Goal: Information Seeking & Learning: Learn about a topic

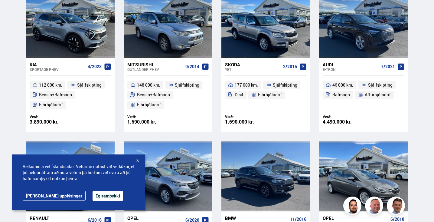
scroll to position [308, 0]
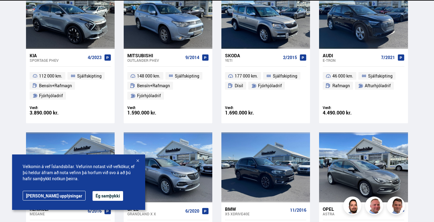
click at [95, 192] on button "Ég samþykki" at bounding box center [108, 196] width 31 height 10
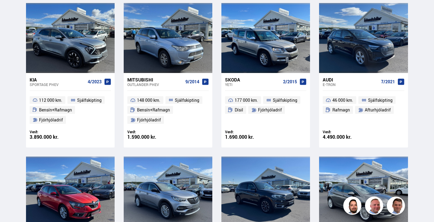
scroll to position [284, 0]
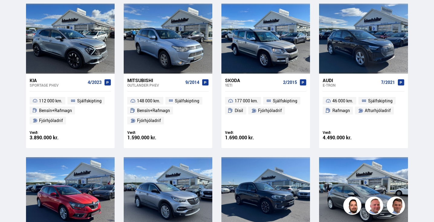
click at [240, 80] on div "Skoda" at bounding box center [253, 79] width 56 height 5
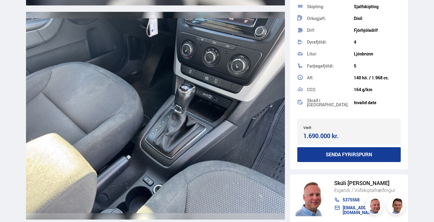
scroll to position [4045, 0]
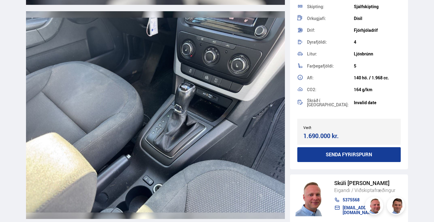
click at [162, 135] on img at bounding box center [155, 114] width 259 height 207
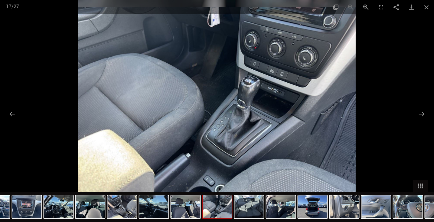
click at [162, 135] on img at bounding box center [216, 111] width 277 height 222
click at [421, 113] on button "Next slide" at bounding box center [421, 114] width 13 height 12
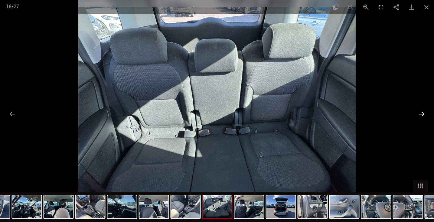
click at [421, 113] on button "Next slide" at bounding box center [421, 114] width 13 height 12
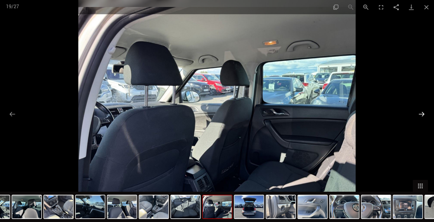
click at [421, 113] on button "Next slide" at bounding box center [421, 114] width 13 height 12
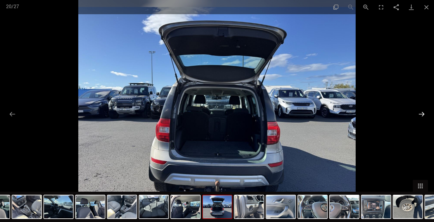
click at [421, 113] on button "Next slide" at bounding box center [421, 114] width 13 height 12
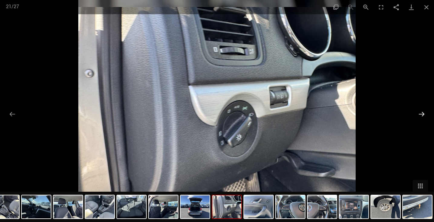
click at [421, 113] on button "Next slide" at bounding box center [421, 114] width 13 height 12
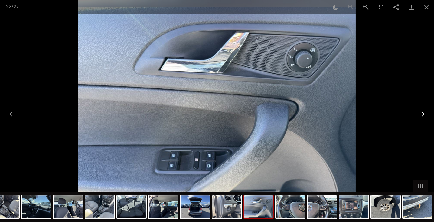
click at [421, 113] on button "Next slide" at bounding box center [421, 114] width 13 height 12
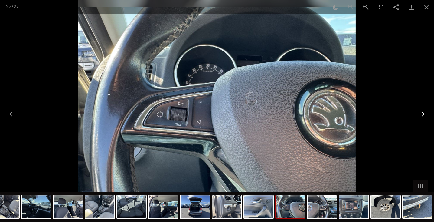
click at [421, 113] on button "Next slide" at bounding box center [421, 114] width 13 height 12
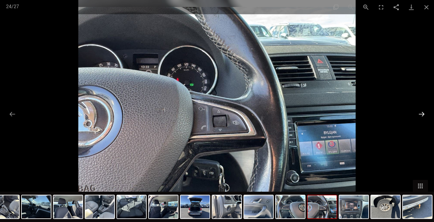
click at [421, 113] on button "Next slide" at bounding box center [421, 114] width 13 height 12
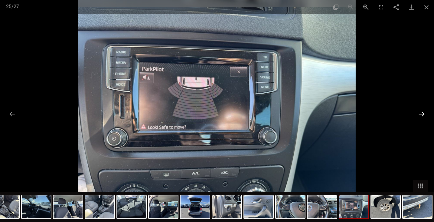
click at [421, 113] on button "Next slide" at bounding box center [421, 114] width 13 height 12
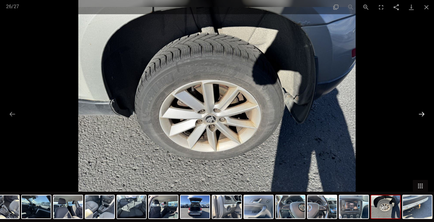
click at [421, 113] on button "Next slide" at bounding box center [421, 114] width 13 height 12
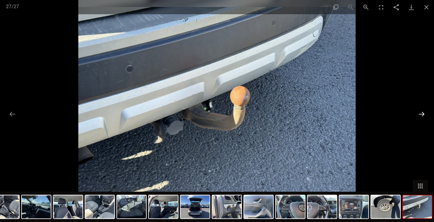
click at [421, 113] on button "Next slide" at bounding box center [421, 114] width 13 height 12
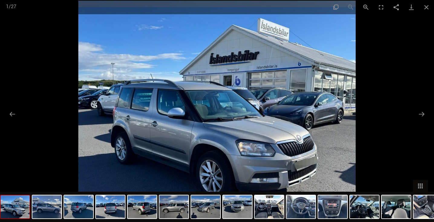
scroll to position [284, 0]
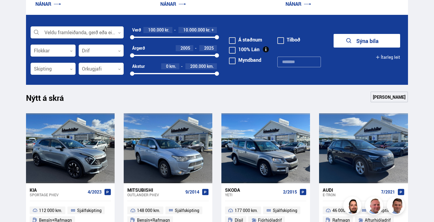
click at [119, 50] on icon at bounding box center [119, 51] width 3 height 3
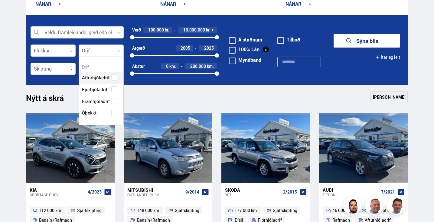
scroll to position [67, 44]
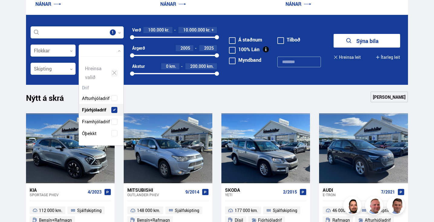
click at [105, 88] on div "Afturhjóladrif Fjórhjóladrif Framhjóladrif Óþekkt" at bounding box center [101, 111] width 44 height 56
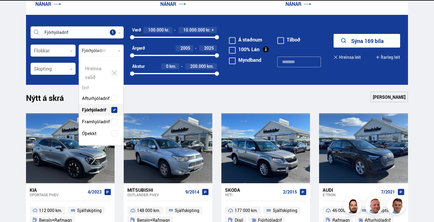
scroll to position [87, 44]
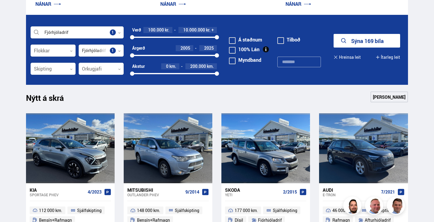
click at [269, 96] on div "Nýtt á skrá Sjá meira" at bounding box center [217, 98] width 382 height 15
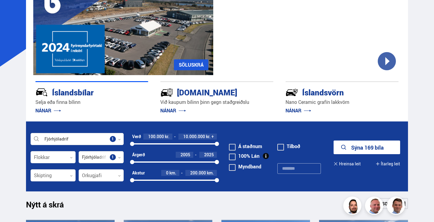
scroll to position [96, 0]
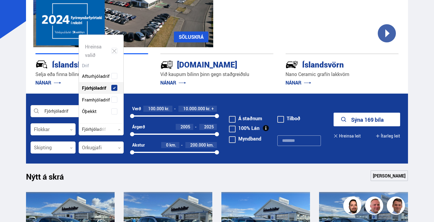
click at [114, 130] on div at bounding box center [101, 129] width 45 height 12
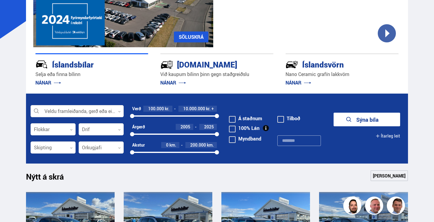
click at [100, 88] on div "Íslandsbílar Selja eða finna bílinn NÁNAR Kaupumbila.is Við kaupum bílinn þinn …" at bounding box center [217, 70] width 382 height 46
click at [114, 130] on div at bounding box center [101, 129] width 45 height 12
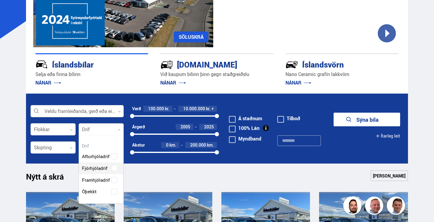
scroll to position [67, 44]
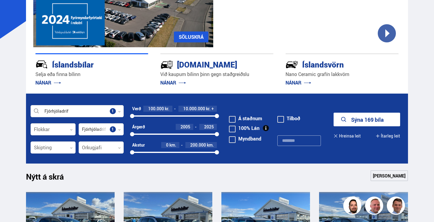
click at [70, 128] on div at bounding box center [53, 129] width 45 height 12
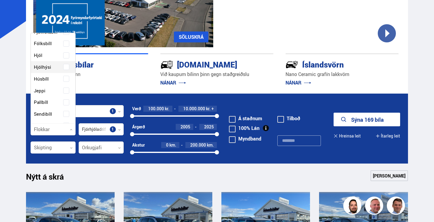
scroll to position [47, 0]
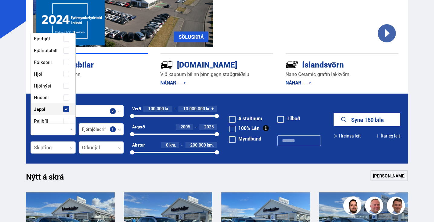
click at [39, 87] on div "Buggy Fjórhjól Fjölnotabíll Fólksbíll Hjól Hjólhýsi Húsbíll Jeppi Pallbíll Send…" at bounding box center [53, 126] width 44 height 229
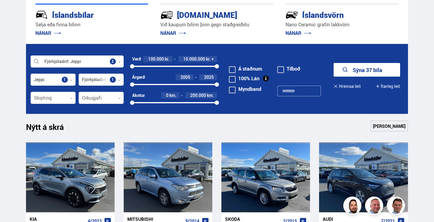
scroll to position [139, 0]
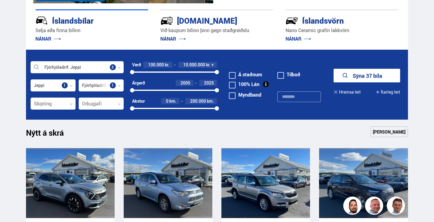
click at [388, 93] on button "Ítarleg leit" at bounding box center [388, 92] width 24 height 14
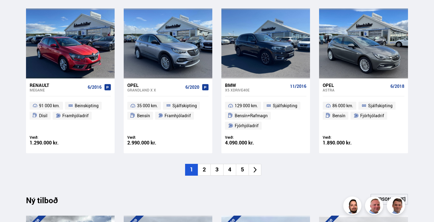
scroll to position [469, 0]
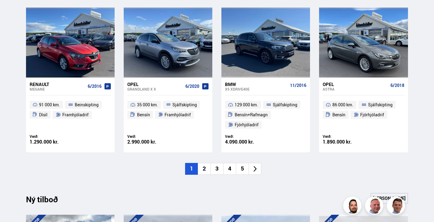
click at [205, 168] on li "2" at bounding box center [204, 169] width 13 height 12
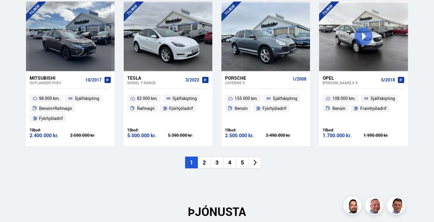
scroll to position [673, 0]
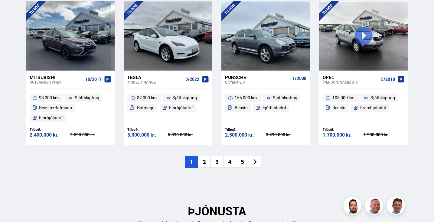
click at [142, 186] on div "ÞJÓNUSTA Við getum hjálpað þér með allt sem tengist því að selja eða kaupa ökut…" at bounding box center [217, 206] width 382 height 41
click at [207, 158] on li "2" at bounding box center [204, 162] width 13 height 12
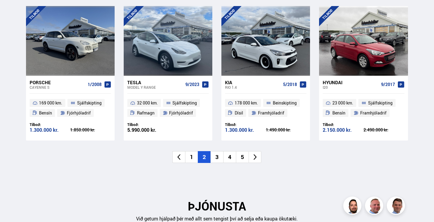
scroll to position [663, 0]
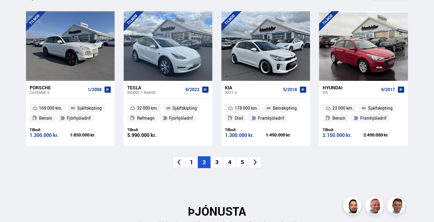
click at [218, 161] on li "3" at bounding box center [216, 162] width 13 height 12
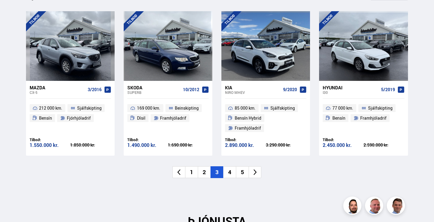
click at [231, 167] on li "4" at bounding box center [229, 172] width 13 height 12
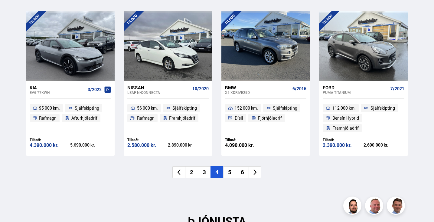
click at [229, 169] on li "5" at bounding box center [229, 172] width 13 height 12
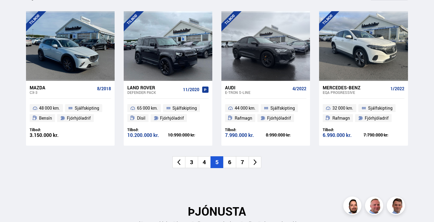
click at [231, 160] on li "6" at bounding box center [229, 162] width 13 height 12
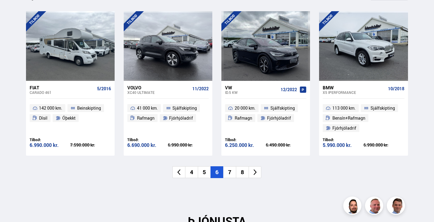
click at [230, 170] on li "7" at bounding box center [229, 172] width 13 height 12
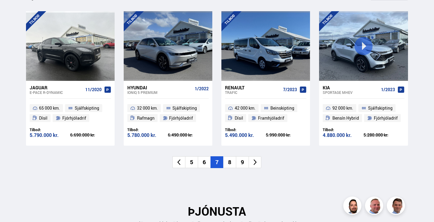
click at [229, 159] on li "8" at bounding box center [229, 162] width 13 height 12
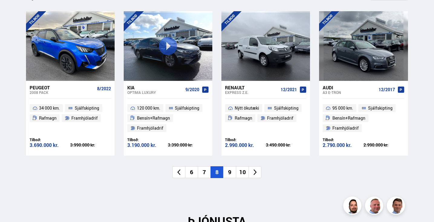
click at [230, 170] on li "9" at bounding box center [229, 172] width 13 height 12
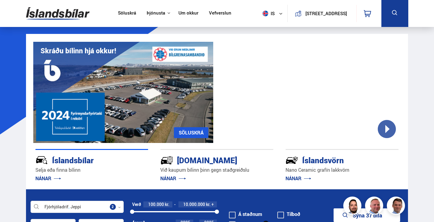
scroll to position [0, 0]
click at [121, 14] on link "Söluskrá" at bounding box center [127, 13] width 18 height 6
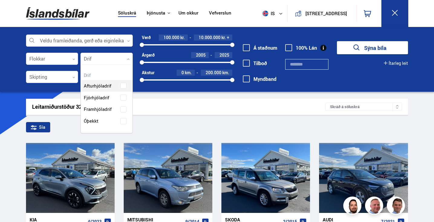
click at [129, 57] on div at bounding box center [106, 59] width 52 height 12
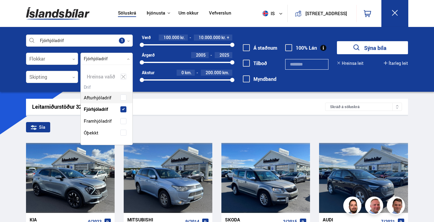
click at [105, 96] on div "Afturhjóladrif Fjórhjóladrif Framhjóladrif Óþekkt" at bounding box center [107, 111] width 52 height 56
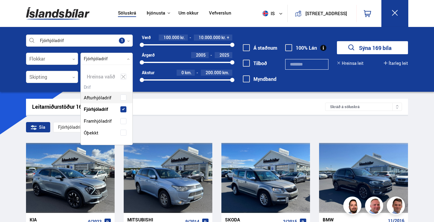
click at [171, 103] on div "Leitarniðurstöður 169 bílar" at bounding box center [178, 106] width 293 height 6
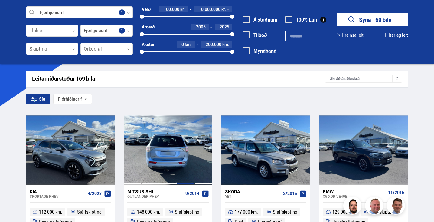
scroll to position [28, 0]
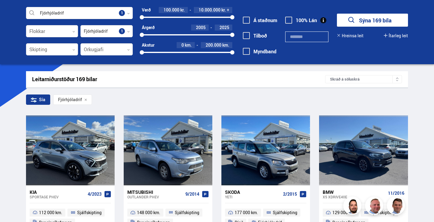
click at [38, 99] on div "Sía" at bounding box center [38, 99] width 24 height 10
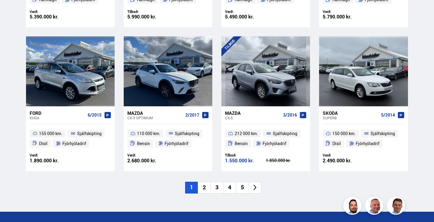
scroll to position [792, 0]
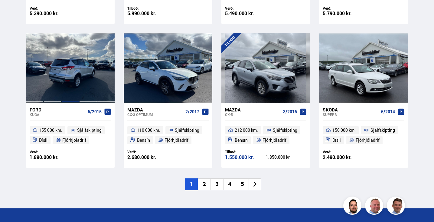
click at [65, 81] on div at bounding box center [70, 68] width 18 height 70
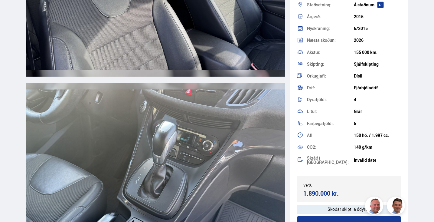
scroll to position [3944, 0]
